Goal: Transaction & Acquisition: Purchase product/service

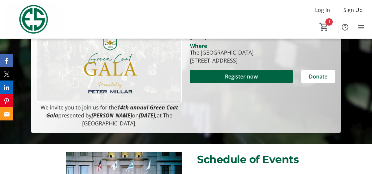
scroll to position [170, 0]
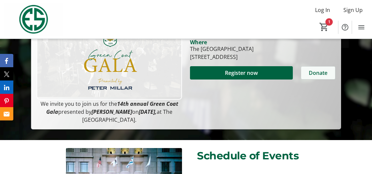
click at [310, 77] on span "Donate" at bounding box center [318, 73] width 19 height 8
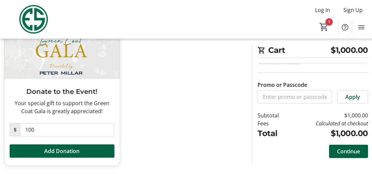
scroll to position [98, 0]
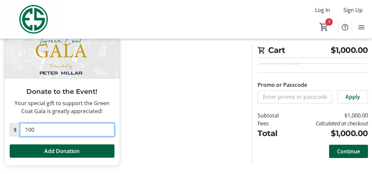
click at [42, 123] on input "100" at bounding box center [67, 129] width 95 height 13
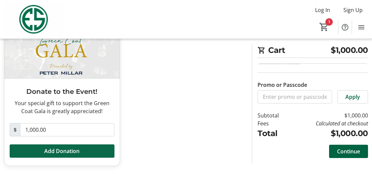
click at [57, 147] on span "Add Donation" at bounding box center [61, 151] width 35 height 8
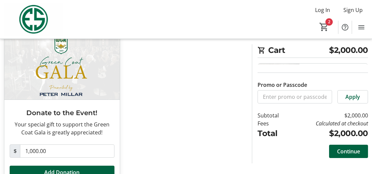
scroll to position [0, 0]
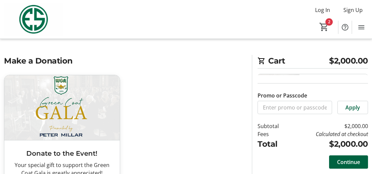
click at [331, 67] on span "$2,000.00" at bounding box center [348, 61] width 39 height 12
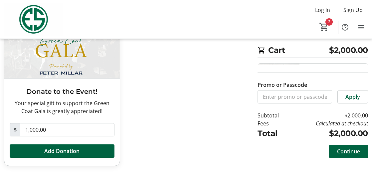
scroll to position [68, 0]
click at [326, 24] on mat-icon "2" at bounding box center [324, 27] width 10 height 10
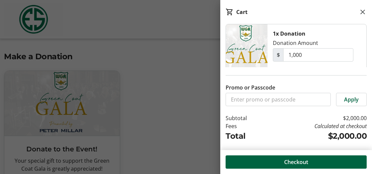
scroll to position [0, 0]
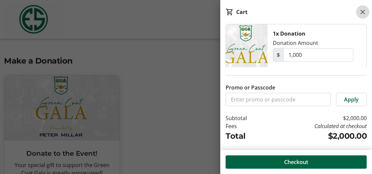
click at [363, 11] on mat-icon at bounding box center [363, 12] width 8 height 8
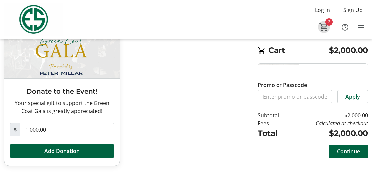
scroll to position [91, 0]
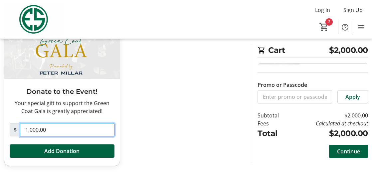
click at [58, 130] on input "1,000.00" at bounding box center [67, 129] width 95 height 13
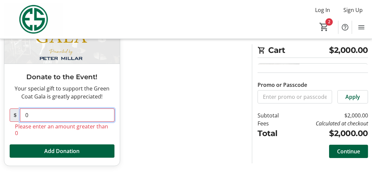
scroll to position [91, 0]
type input "0"
click at [357, 119] on td "$2,000.00" at bounding box center [329, 116] width 79 height 8
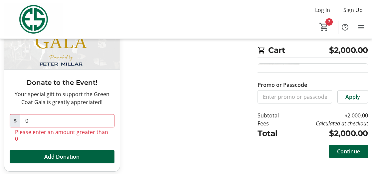
scroll to position [116, 0]
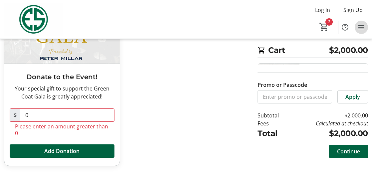
click at [361, 28] on mat-icon "Menu" at bounding box center [361, 27] width 8 height 8
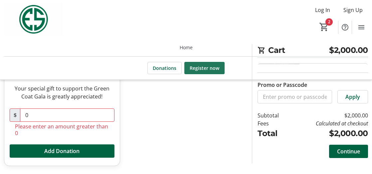
click at [218, 72] on span "Register now" at bounding box center [205, 68] width 30 height 7
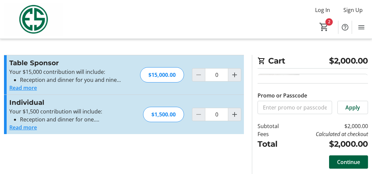
click at [35, 131] on button "Read more" at bounding box center [23, 127] width 28 height 8
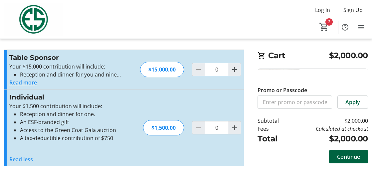
scroll to position [70, 0]
click at [33, 155] on button "Read less" at bounding box center [21, 159] width 24 height 8
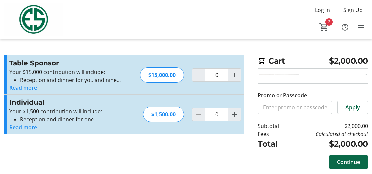
click at [342, 160] on span "Continue" at bounding box center [348, 162] width 23 height 8
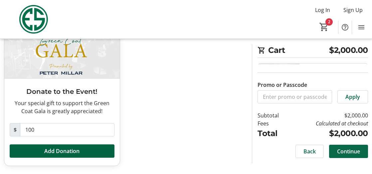
scroll to position [98, 0]
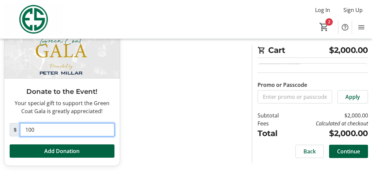
click at [44, 123] on input "100" at bounding box center [67, 129] width 95 height 13
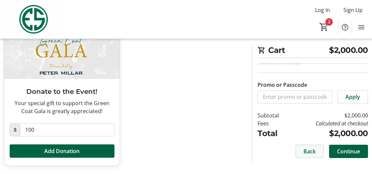
click at [304, 147] on span "Back" at bounding box center [310, 151] width 12 height 8
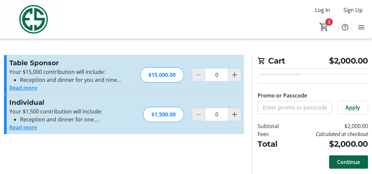
click at [337, 160] on span "Continue" at bounding box center [348, 162] width 23 height 8
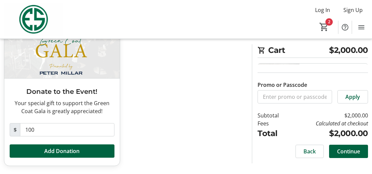
scroll to position [98, 0]
click at [289, 163] on div "Would you like to add a donation? Donate to the Event! Your special gift to sup…" at bounding box center [186, 83] width 372 height 181
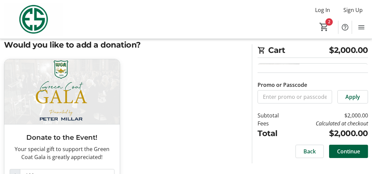
scroll to position [0, 0]
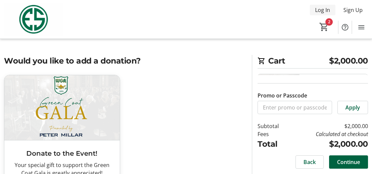
click at [315, 12] on span "Log In" at bounding box center [322, 10] width 15 height 8
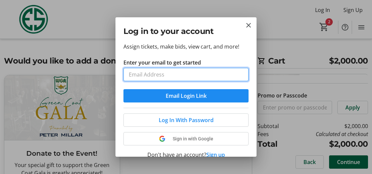
click at [148, 81] on input "Enter your email to get started" at bounding box center [185, 74] width 125 height 13
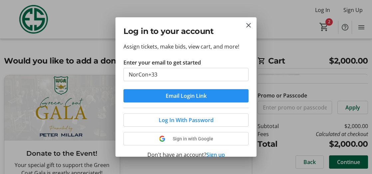
click at [140, 103] on form "Enter your email to get started NorCon+33 Email Login Link" at bounding box center [185, 81] width 125 height 44
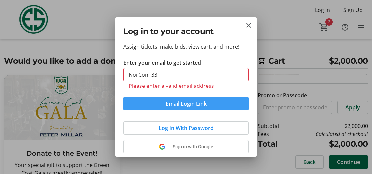
click at [135, 112] on span "submit" at bounding box center [185, 104] width 125 height 16
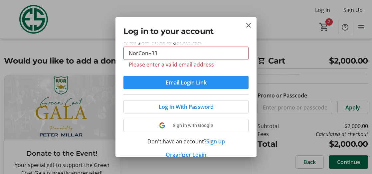
scroll to position [22, 0]
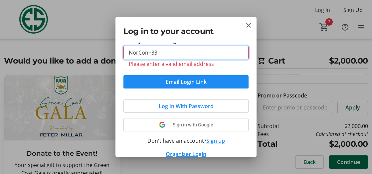
click at [165, 59] on input "NorCon+33" at bounding box center [185, 52] width 125 height 13
type input "N"
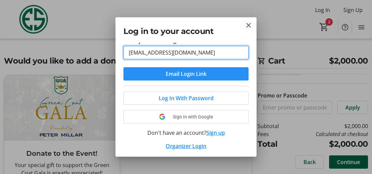
type input "[EMAIL_ADDRESS][DOMAIN_NAME]"
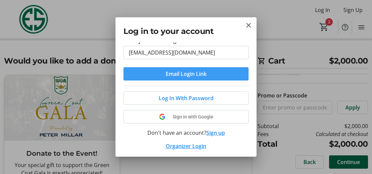
click at [173, 78] on span "Email Login Link" at bounding box center [186, 74] width 41 height 8
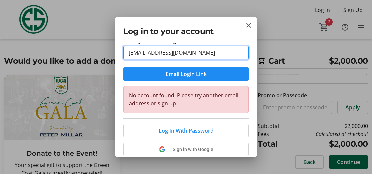
click at [208, 59] on input "[EMAIL_ADDRESS][DOMAIN_NAME]" at bounding box center [185, 52] width 125 height 13
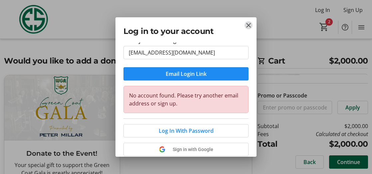
click at [247, 26] on mat-icon "Close" at bounding box center [249, 25] width 8 height 8
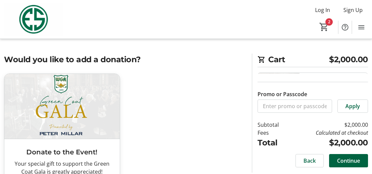
scroll to position [0, 0]
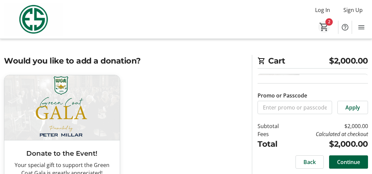
click at [326, 23] on mat-icon "2" at bounding box center [324, 27] width 10 height 10
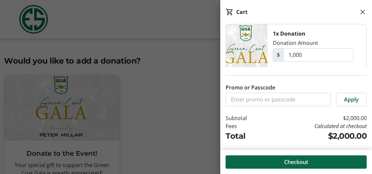
click at [294, 160] on span "Checkout" at bounding box center [296, 162] width 24 height 8
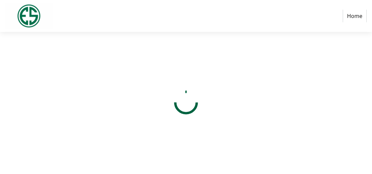
select select "US"
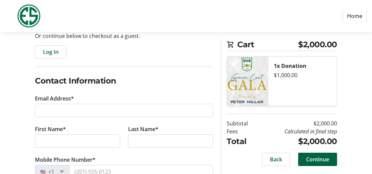
scroll to position [72, 0]
click at [311, 79] on div "$1,000.00" at bounding box center [303, 75] width 58 height 8
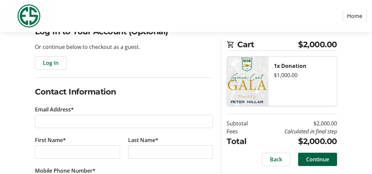
scroll to position [52, 0]
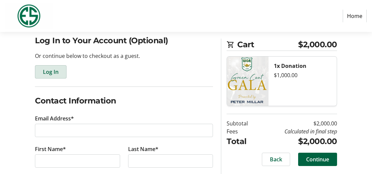
click at [59, 76] on span "Log In" at bounding box center [51, 72] width 16 height 8
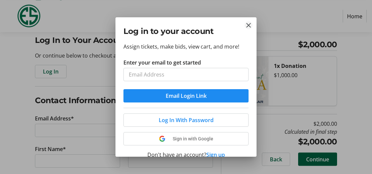
click at [248, 24] on mat-icon "Close" at bounding box center [249, 25] width 8 height 8
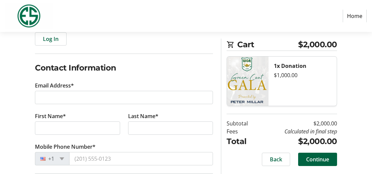
scroll to position [90, 0]
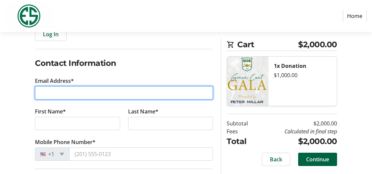
click at [52, 100] on input "Email Address*" at bounding box center [124, 92] width 178 height 13
type input "fmfore@morleyclan"
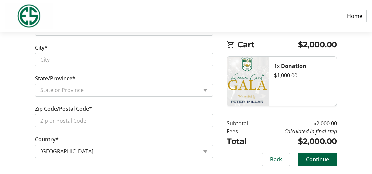
scroll to position [324, 0]
